Goal: Information Seeking & Learning: Find specific page/section

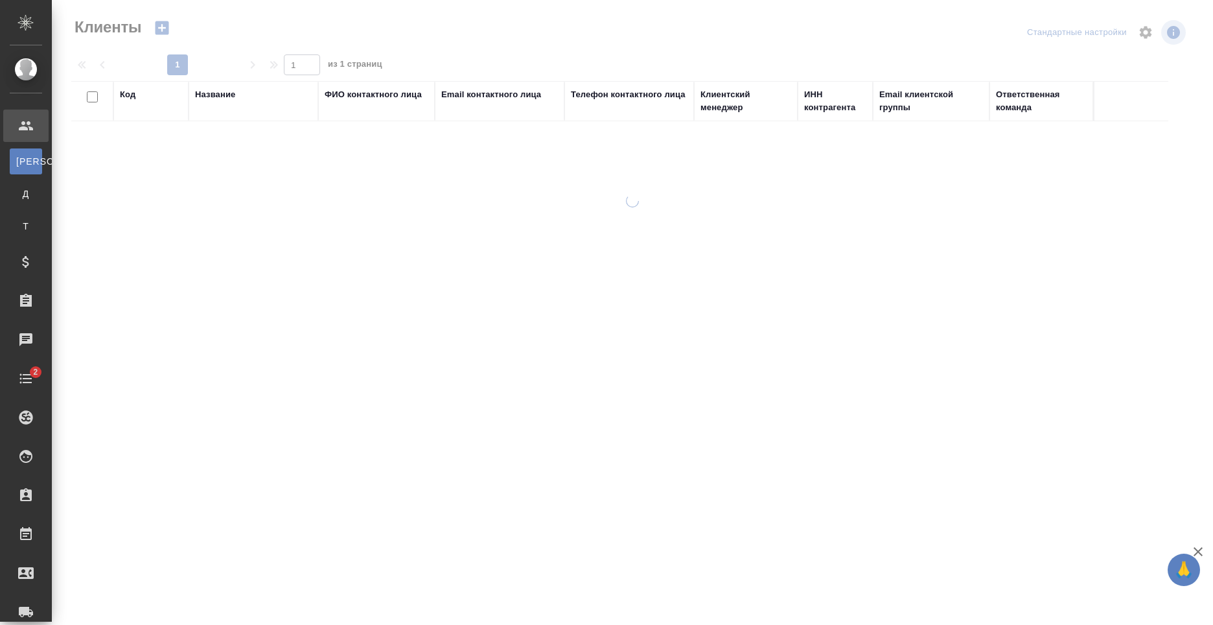
select select "RU"
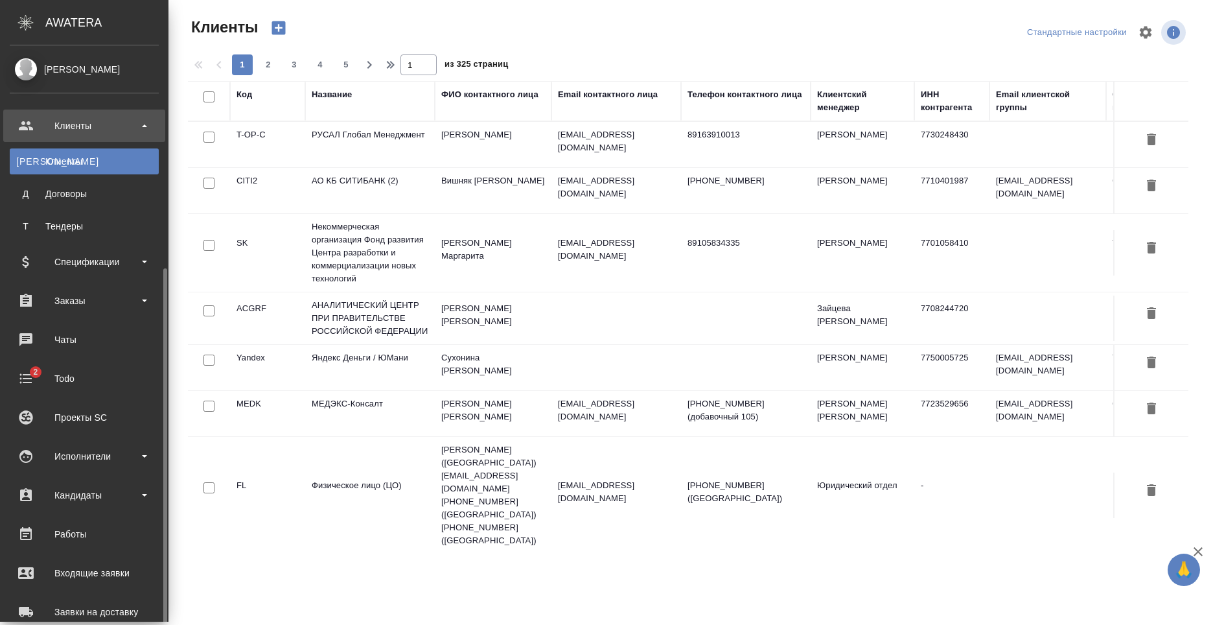
scroll to position [220, 0]
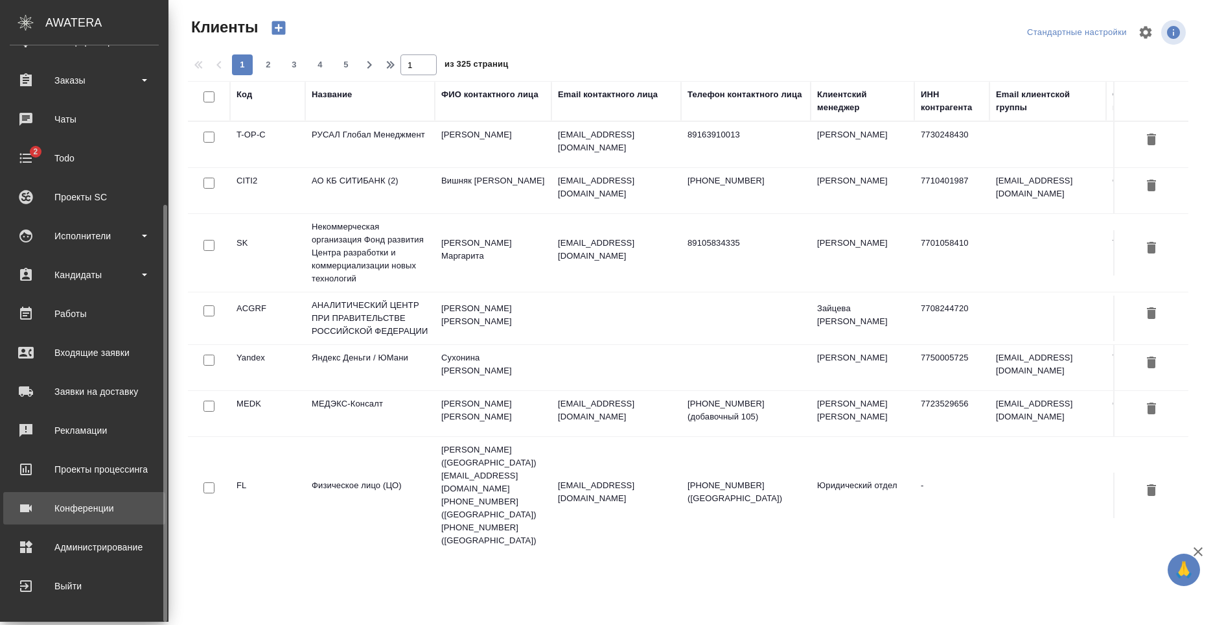
click at [99, 511] on div "Конференции" at bounding box center [84, 507] width 149 height 19
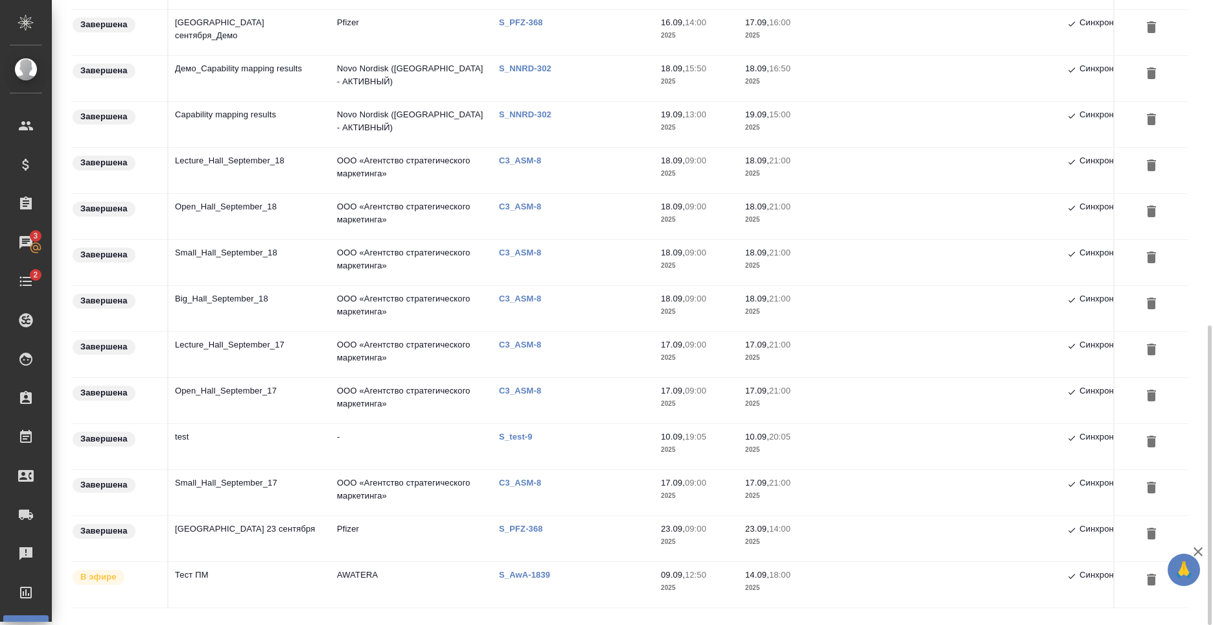
scroll to position [483, 0]
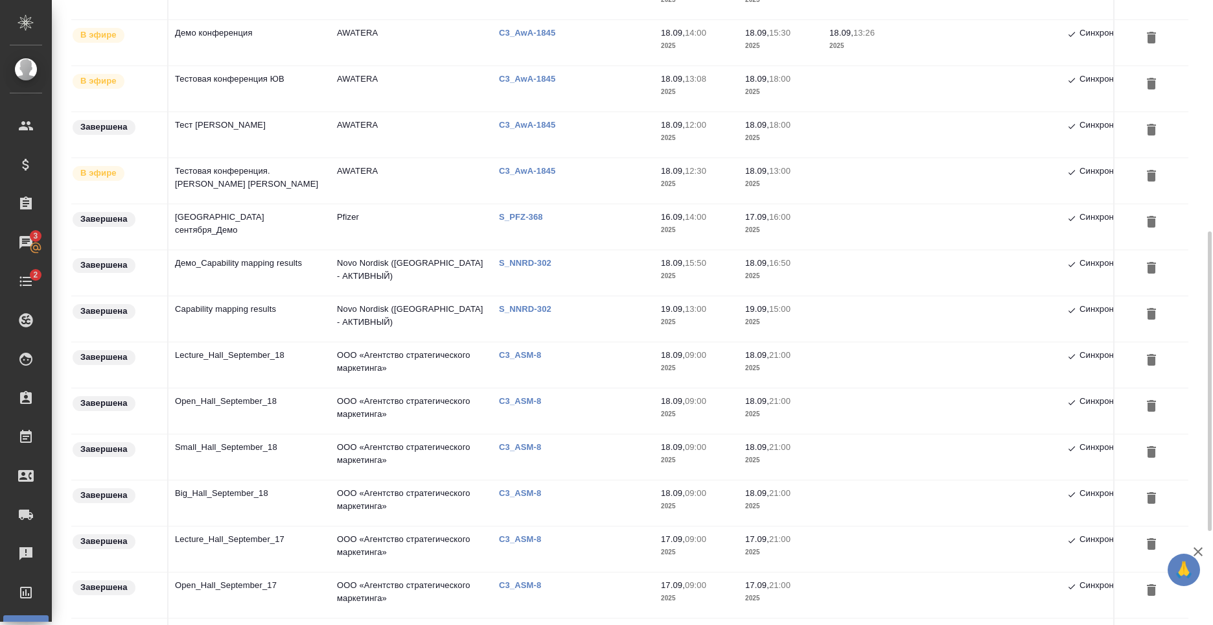
click at [364, 261] on td "Novo Nordisk (РФ - АКТИВНЫЙ)" at bounding box center [412, 272] width 162 height 45
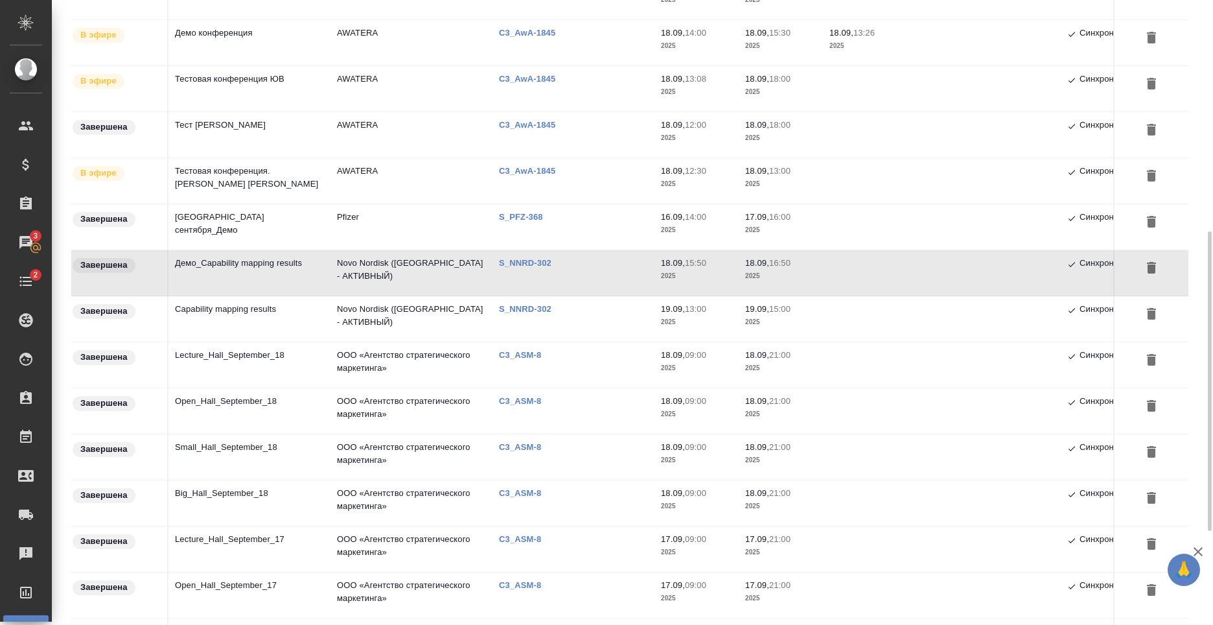
click at [373, 272] on td "Novo Nordisk (РФ - АКТИВНЫЙ)" at bounding box center [412, 272] width 162 height 45
click at [431, 306] on td "Novo Nordisk (РФ - АКТИВНЫЙ)" at bounding box center [412, 318] width 162 height 45
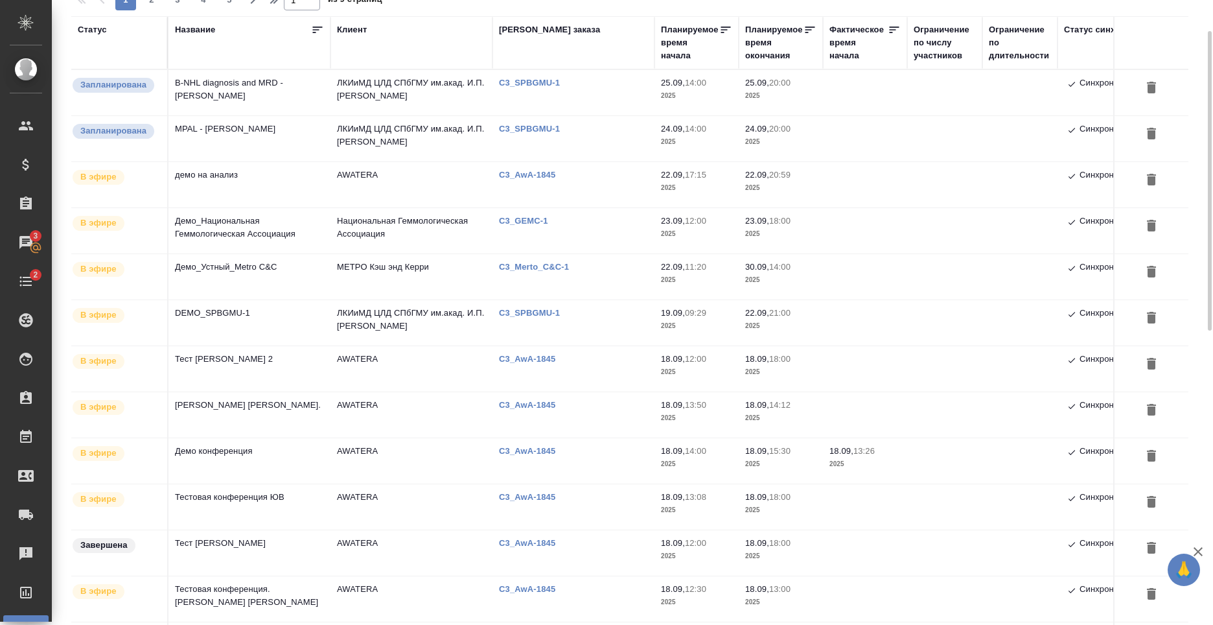
scroll to position [0, 0]
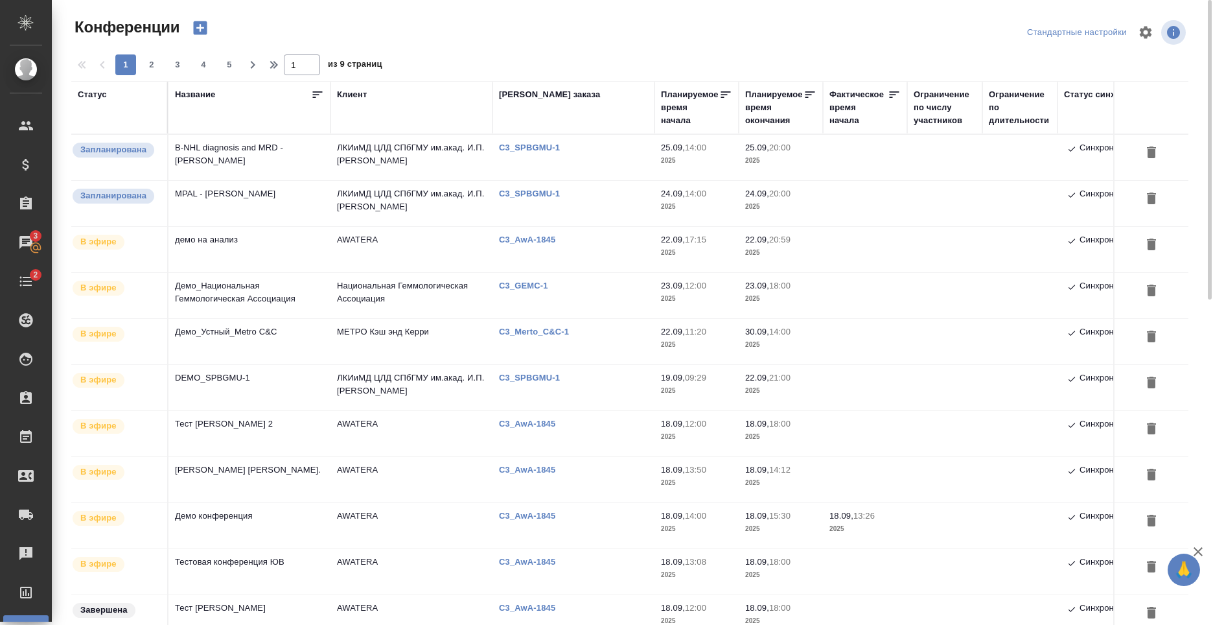
click at [533, 57] on div "1 2 3 4 5 1 из 9 страниц" at bounding box center [635, 64] width 1128 height 21
click at [586, 38] on div at bounding box center [635, 32] width 376 height 31
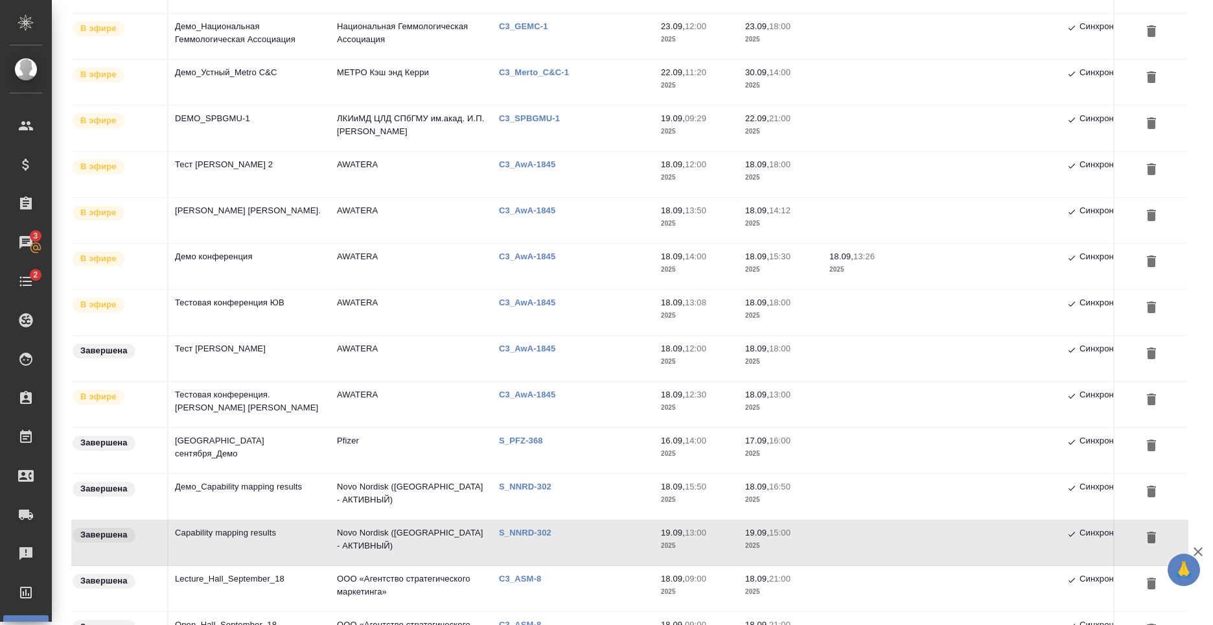
click at [246, 447] on td "Town Hall_23 сентября_Демо" at bounding box center [250, 450] width 162 height 45
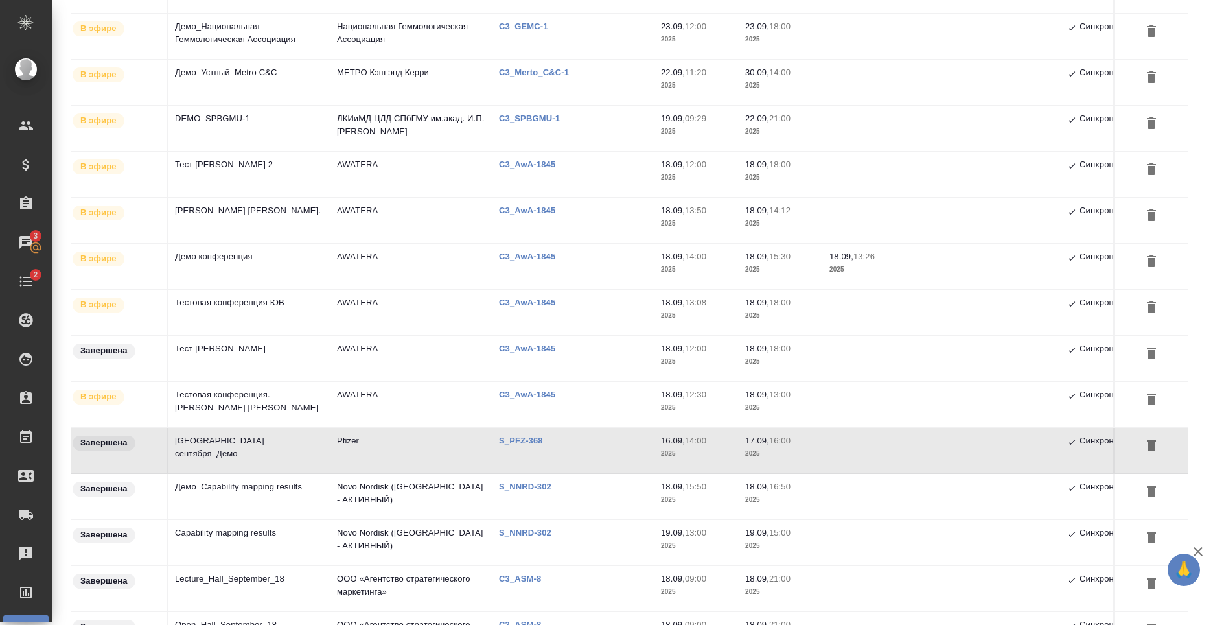
click at [281, 476] on td "Демо_Capability mapping results" at bounding box center [250, 496] width 162 height 45
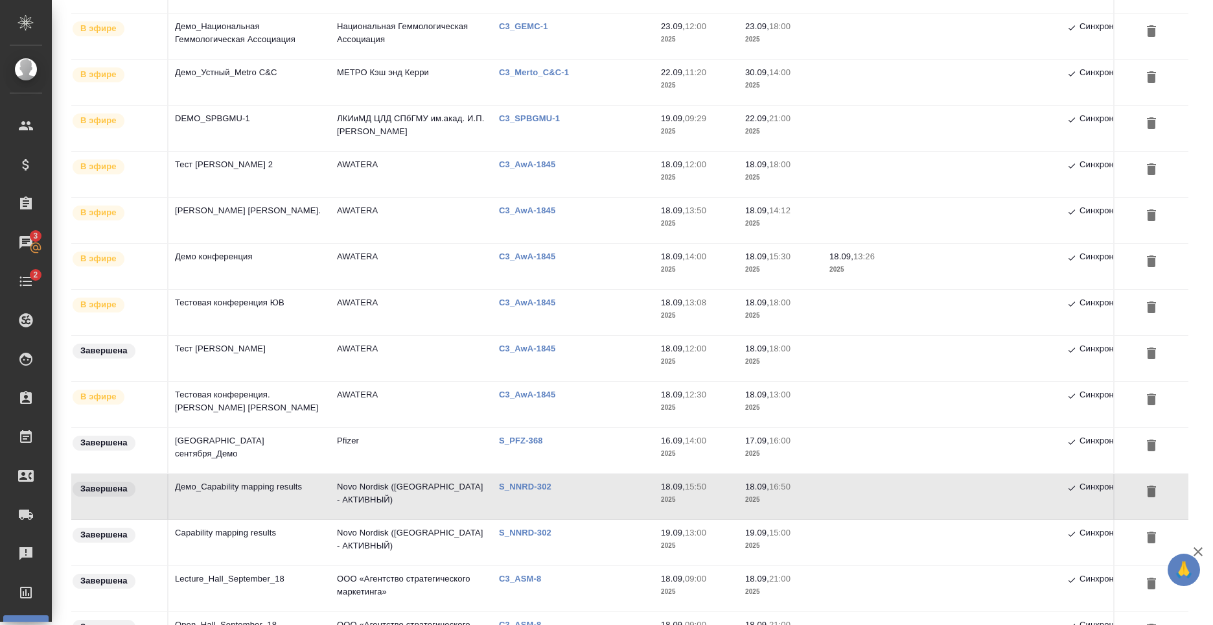
scroll to position [454, 0]
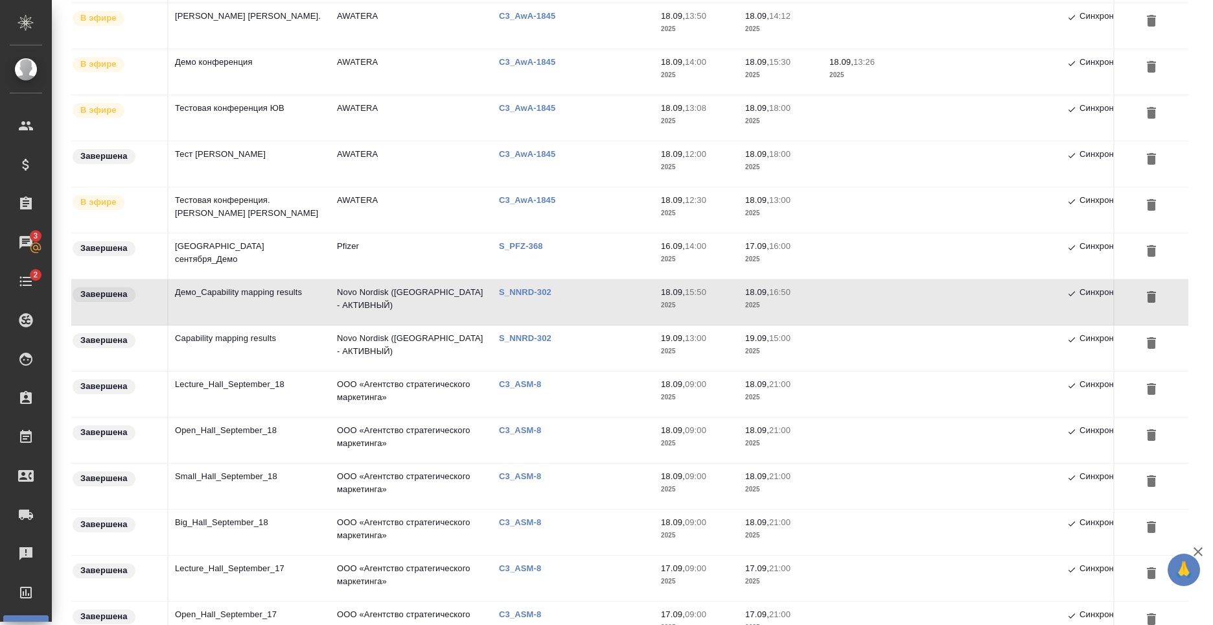
click at [268, 444] on td "Open_Hall_September_18" at bounding box center [250, 439] width 162 height 45
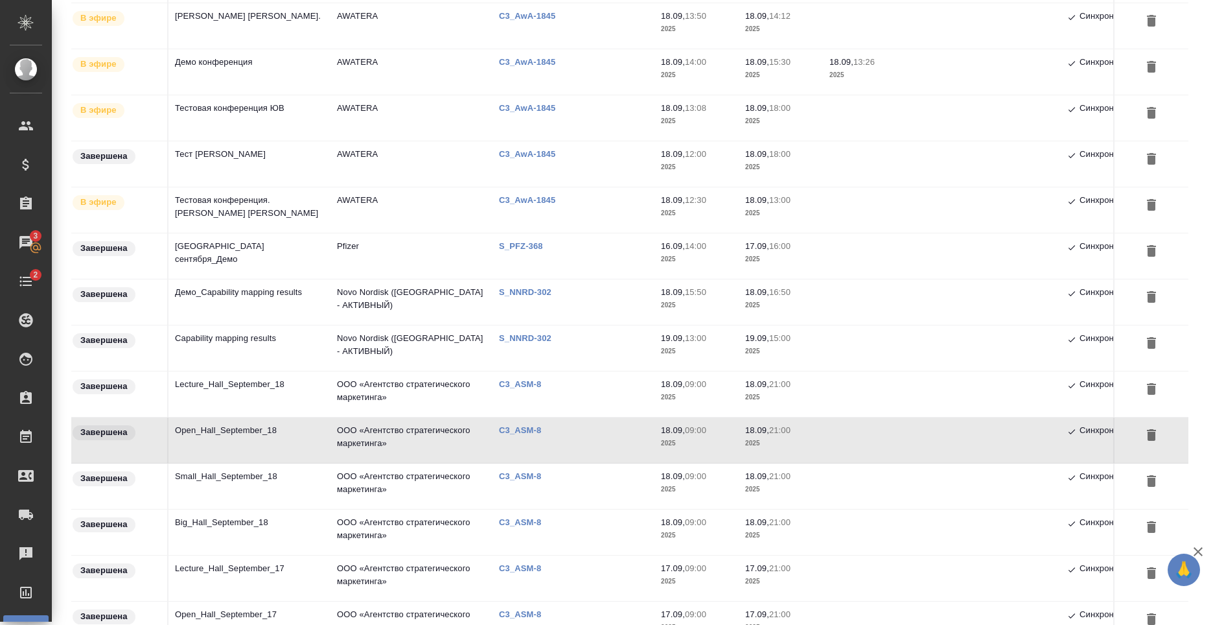
click at [270, 440] on td "Open_Hall_September_18" at bounding box center [250, 439] width 162 height 45
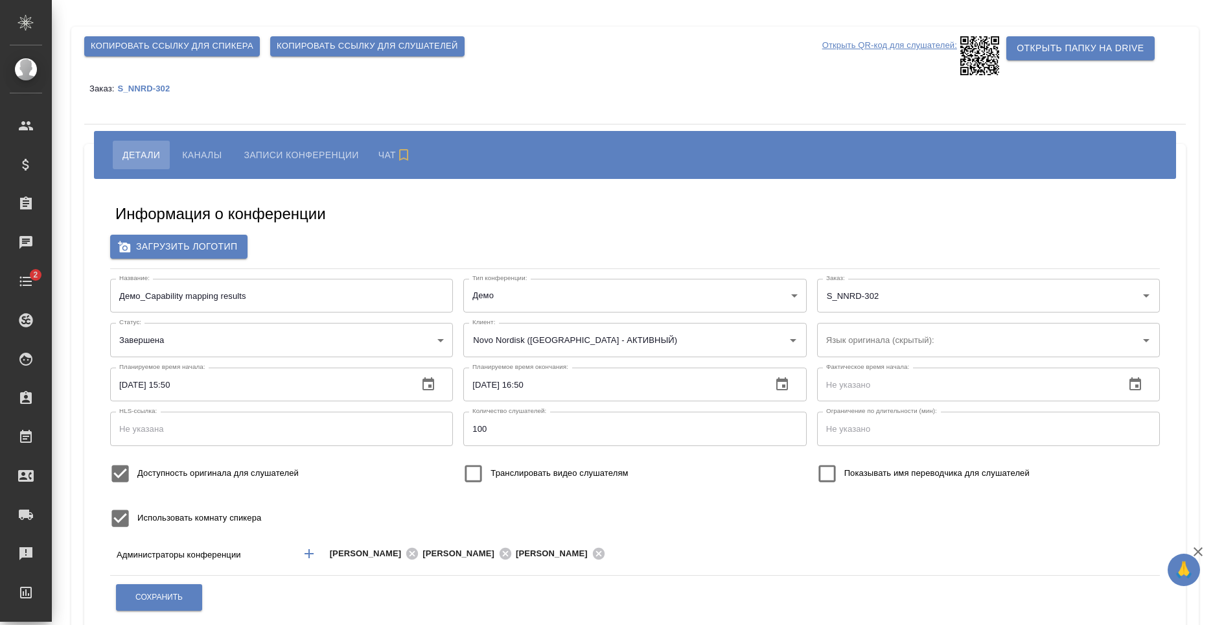
type input "Novo Nordisk (РФ - АКТИВНЫЙ)"
click at [207, 159] on span "Каналы" at bounding box center [202, 155] width 40 height 16
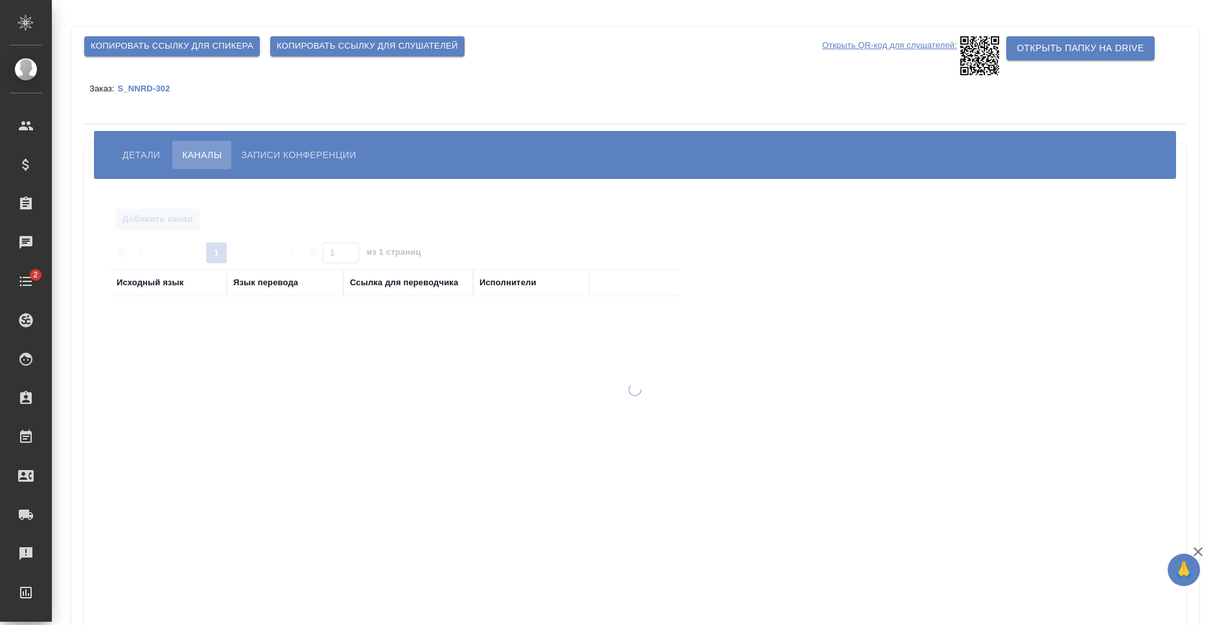
click at [264, 148] on span "Записи конференции" at bounding box center [298, 155] width 115 height 16
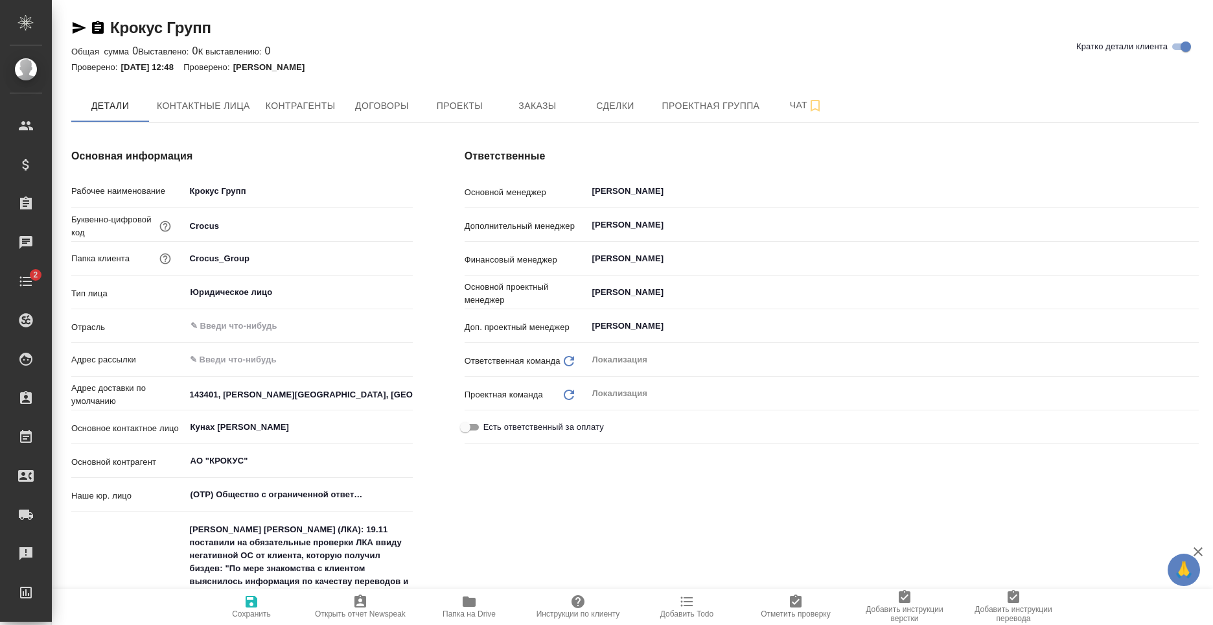
type textarea "x"
type input "XNgAx4N27kTGoqxNbhndi8sC7422bQxBNpfRzdJVLD"
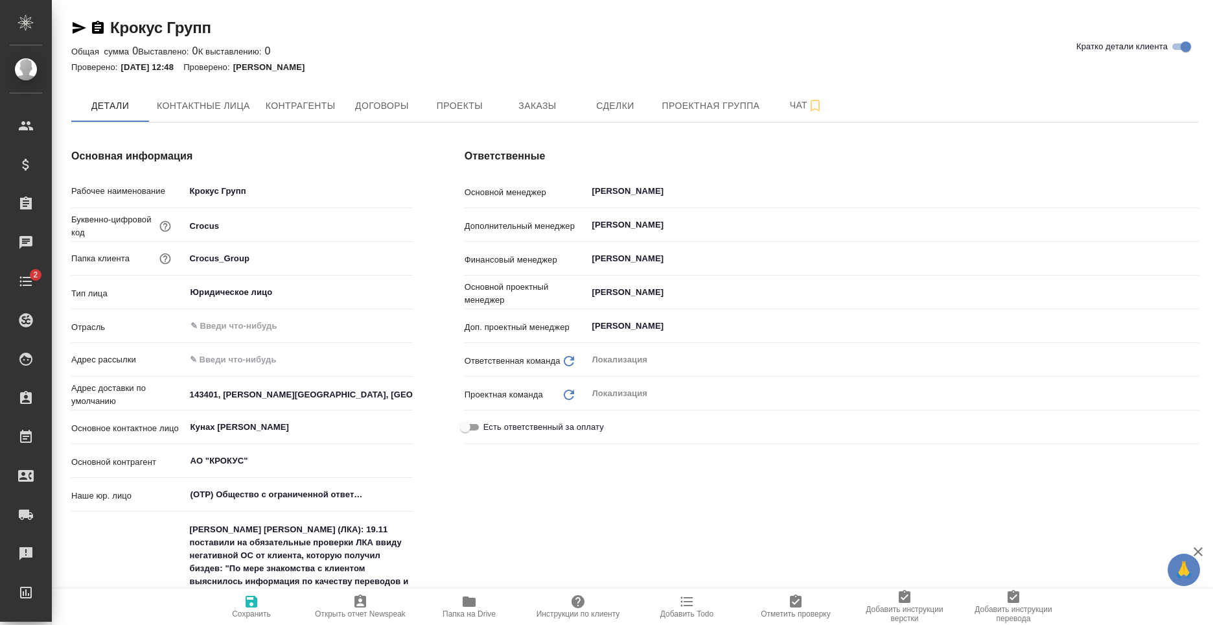
type textarea "x"
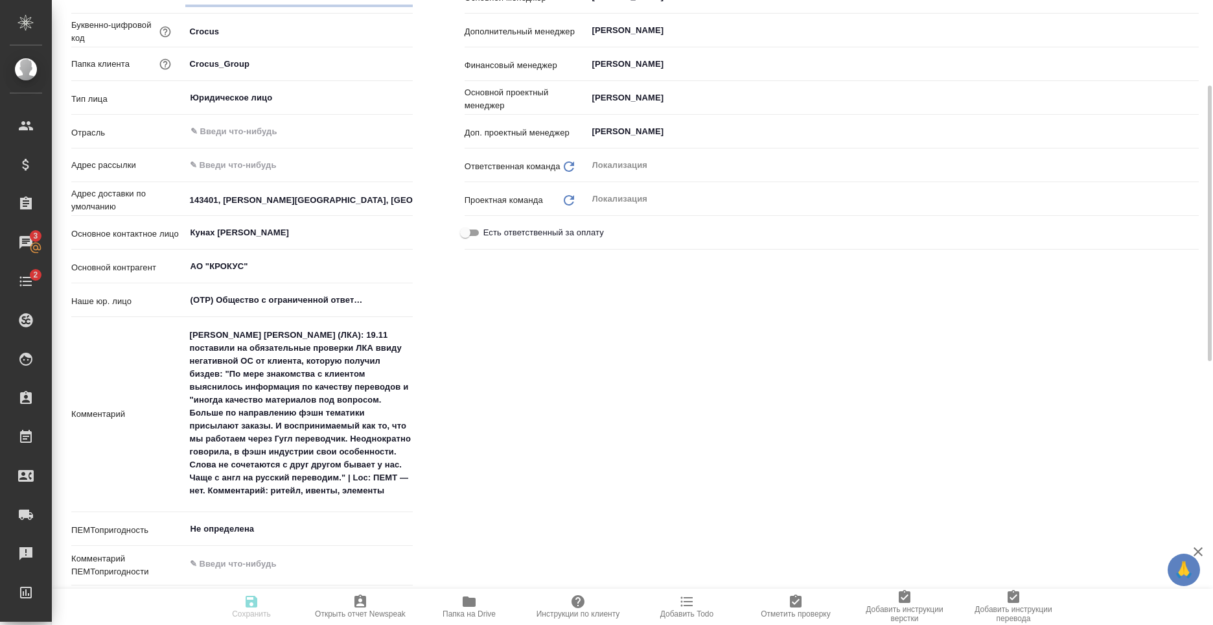
type textarea "x"
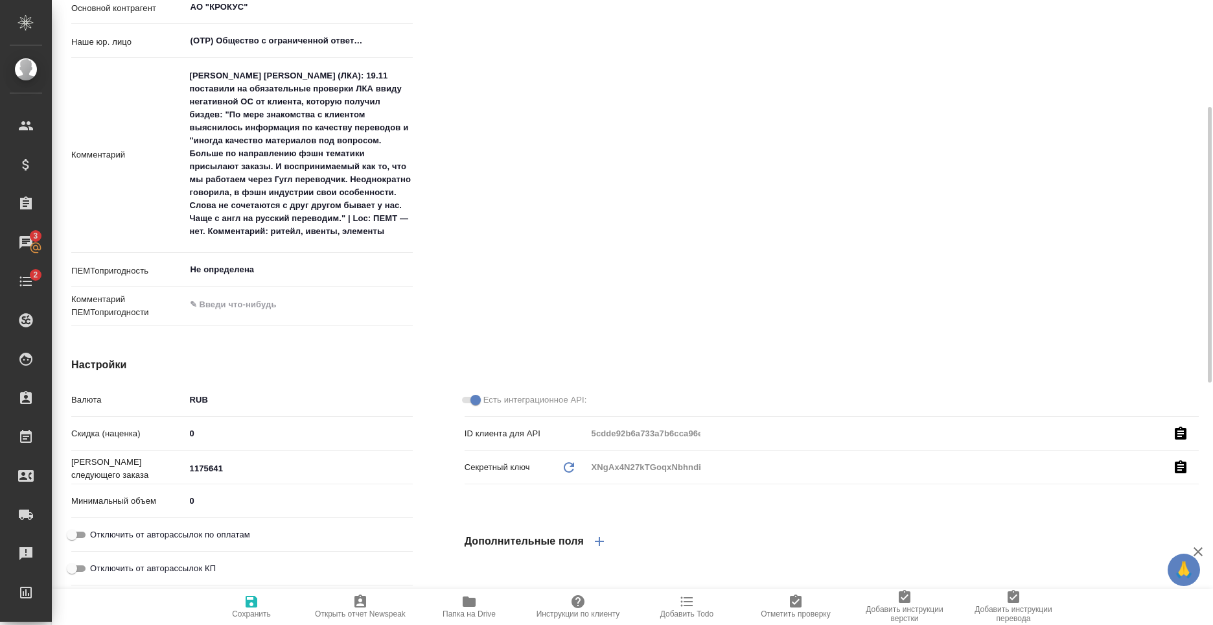
scroll to position [518, 0]
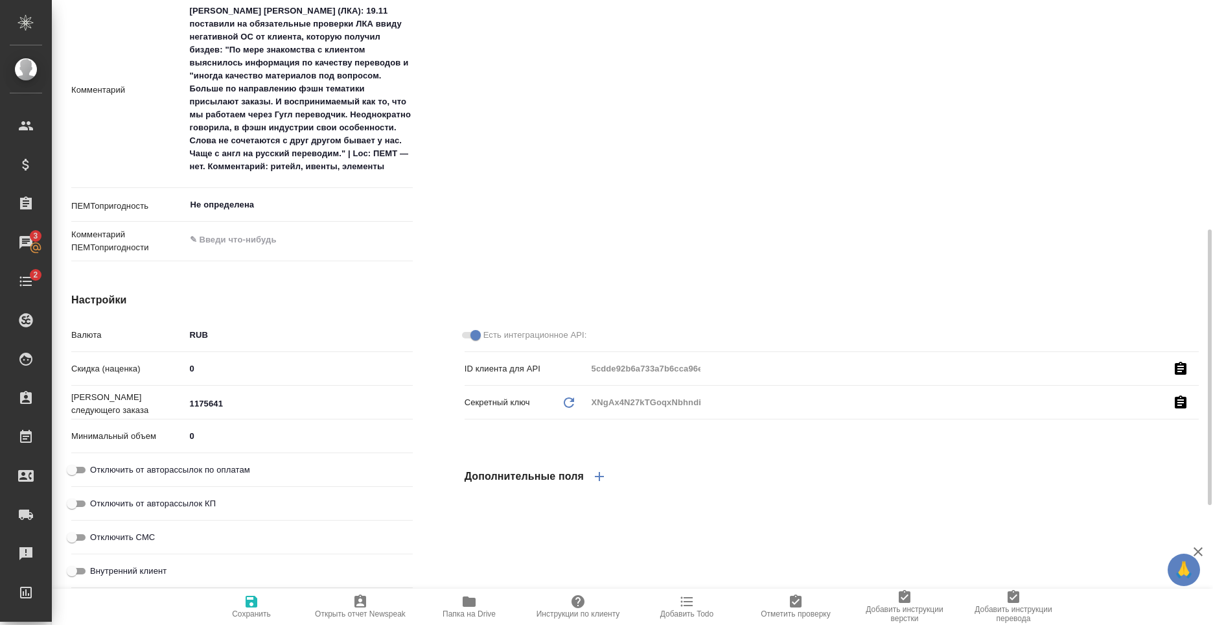
click at [813, 469] on div "Дополнительные поля" at bounding box center [832, 476] width 734 height 31
click at [718, 412] on div "XNgAx4N27kTGoqxNbhndi8sC7422bQxBNpfRzdJVLD" at bounding box center [887, 402] width 601 height 19
click at [723, 454] on div "Есть интеграционное API: ID клиента для API 5cdde92b6a733a7b6cca96e6 Секретный …" at bounding box center [832, 577] width 786 height 622
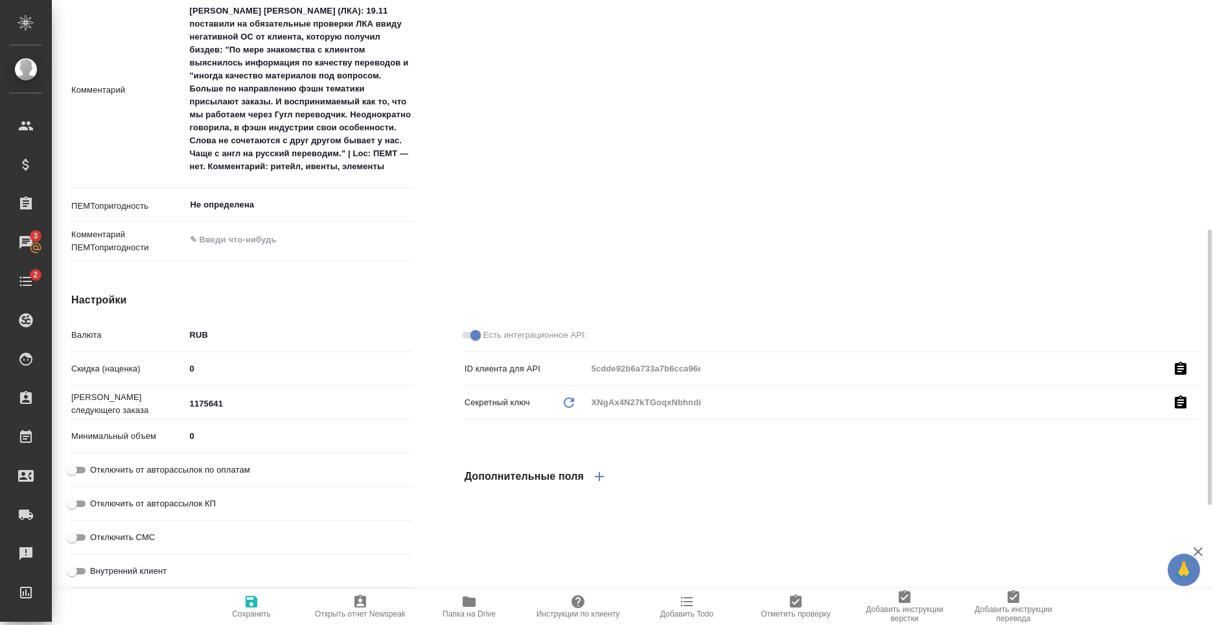
click at [559, 396] on div "Секретный ключ Сгенерировать секретный ключ XNgAx4N27kTGoqxNbhndi8sC7422bQxBNpf…" at bounding box center [832, 402] width 734 height 23
click at [684, 458] on div "Есть интеграционное API: ID клиента для API 5cdde92b6a733a7b6cca96e6 Секретный …" at bounding box center [832, 577] width 786 height 622
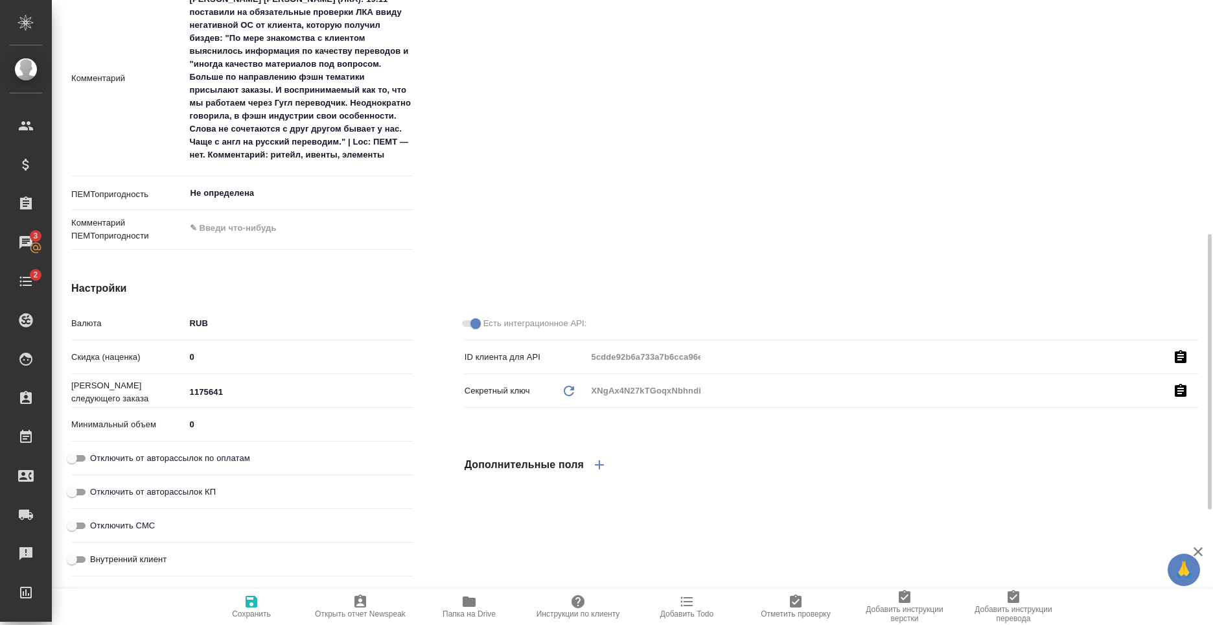
scroll to position [465, 0]
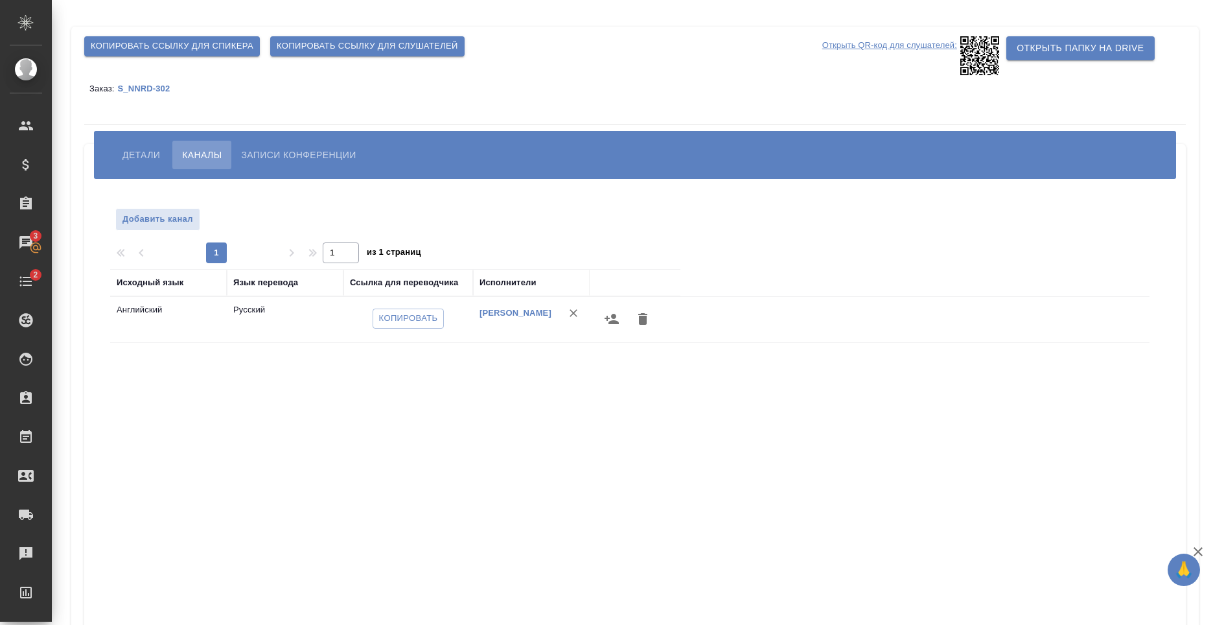
click at [137, 163] on button "Детали" at bounding box center [141, 155] width 57 height 29
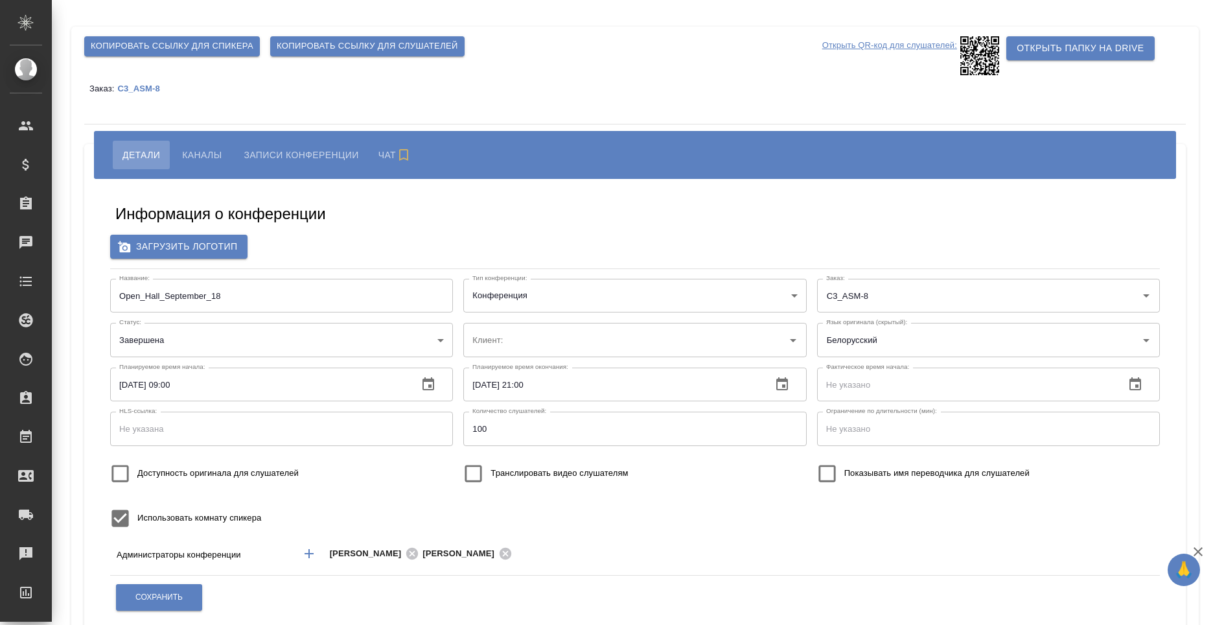
type input "ООО «Агентство стратегического маркетинга»"
click at [200, 151] on span "Каналы" at bounding box center [202, 155] width 40 height 16
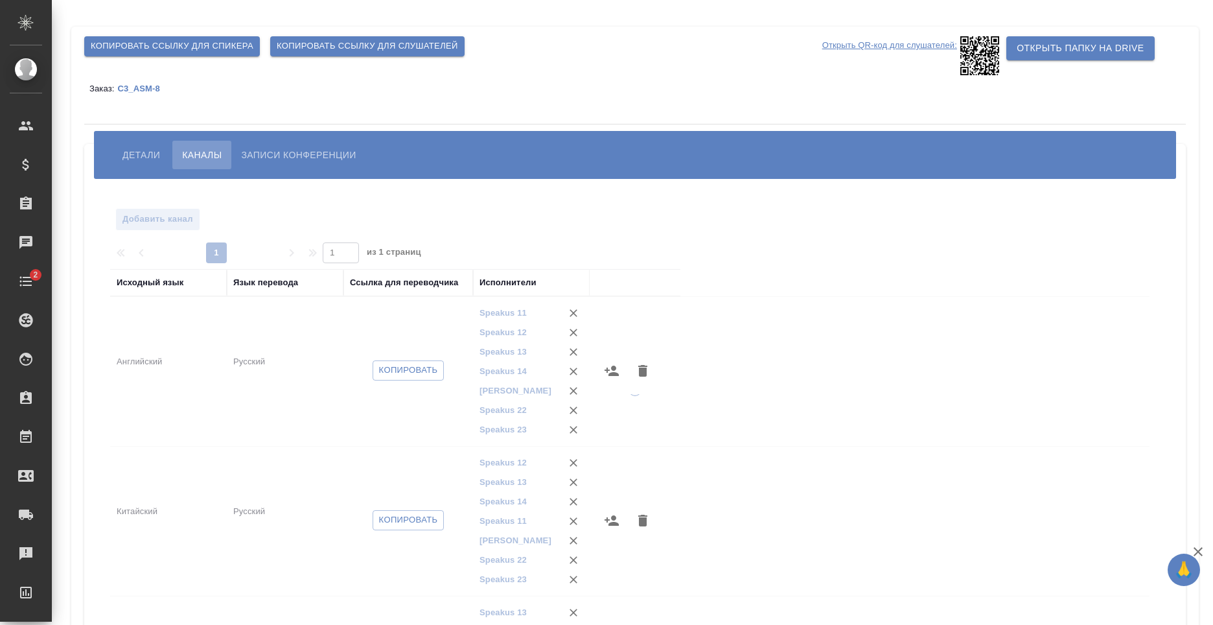
click at [144, 150] on span "Детали" at bounding box center [141, 155] width 38 height 16
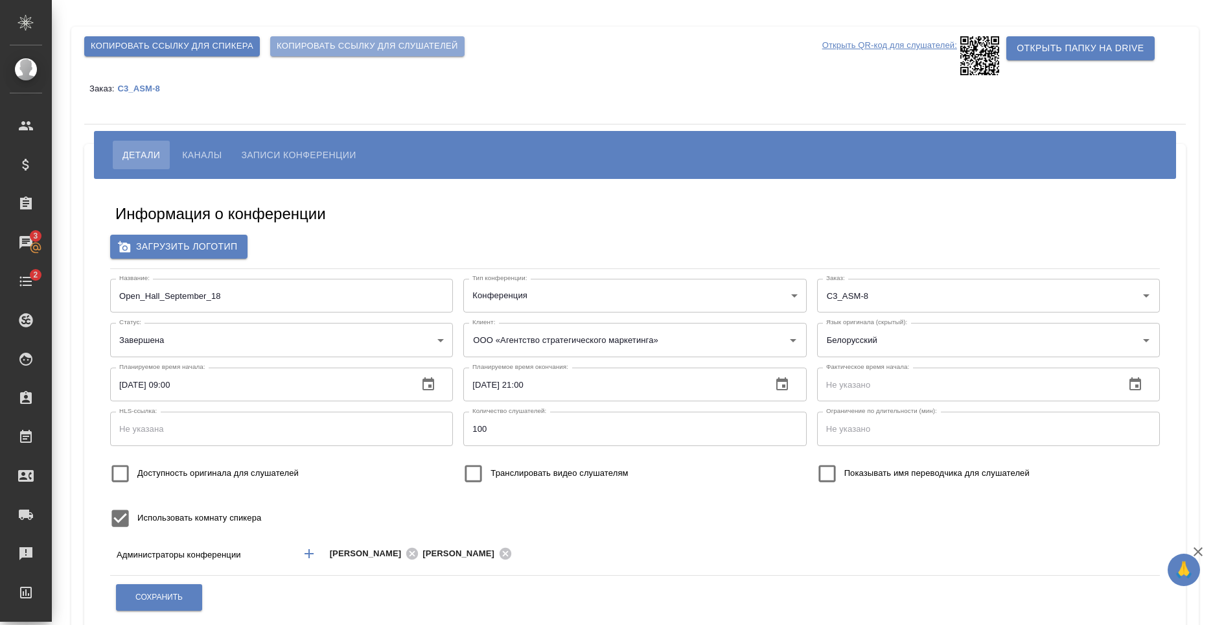
click at [376, 50] on span "Копировать ссылку для слушателей" at bounding box center [367, 46] width 181 height 15
